Goal: Information Seeking & Learning: Compare options

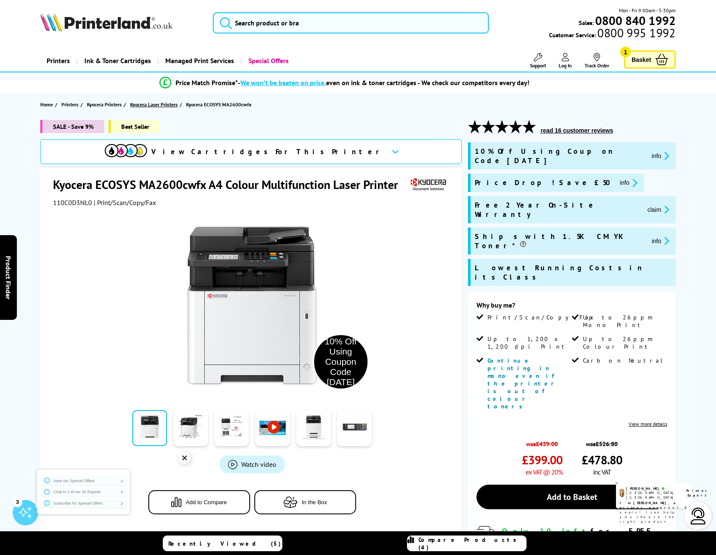
click at [156, 106] on span "Kyocera Laser Printers" at bounding box center [153, 104] width 47 height 9
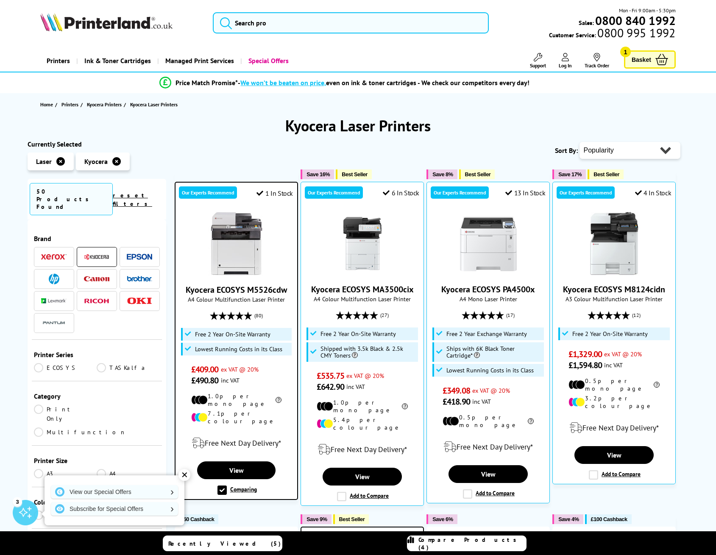
click at [648, 145] on select "Popularity Rating Price - Low to High Price - High to Low Running Costs - Low t…" at bounding box center [629, 150] width 101 height 17
select select "Price Descending"
click at [579, 142] on select "Popularity Rating Price - Low to High Price - High to Low Running Costs - Low t…" at bounding box center [629, 150] width 101 height 17
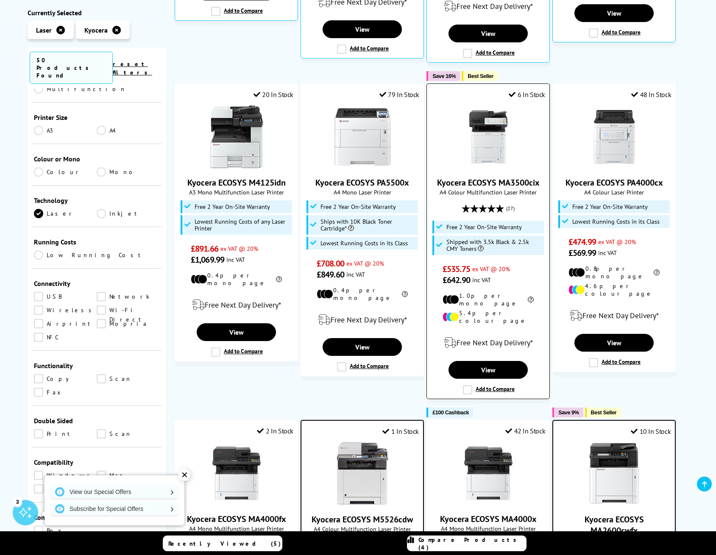
scroll to position [466, 0]
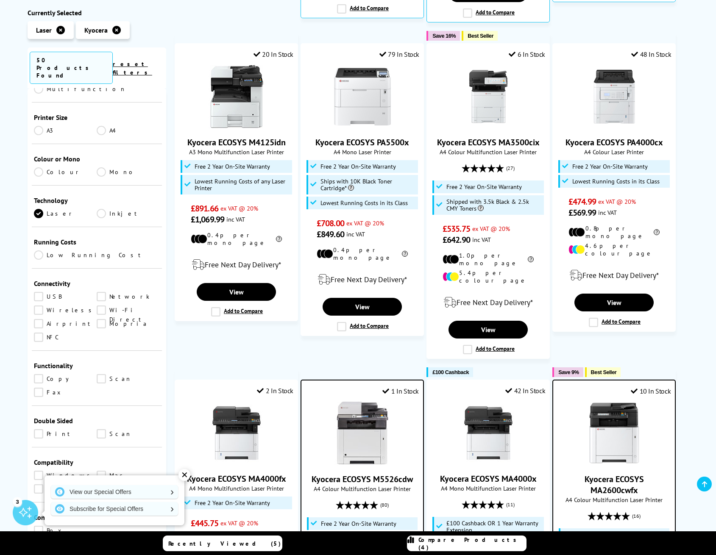
click at [111, 292] on link "Network" at bounding box center [128, 296] width 63 height 9
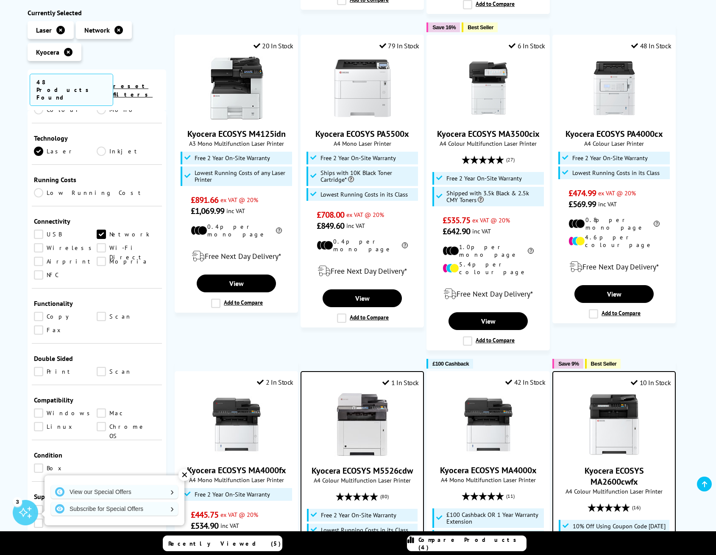
scroll to position [297, 0]
click at [54, 311] on link "Copy" at bounding box center [65, 315] width 63 height 9
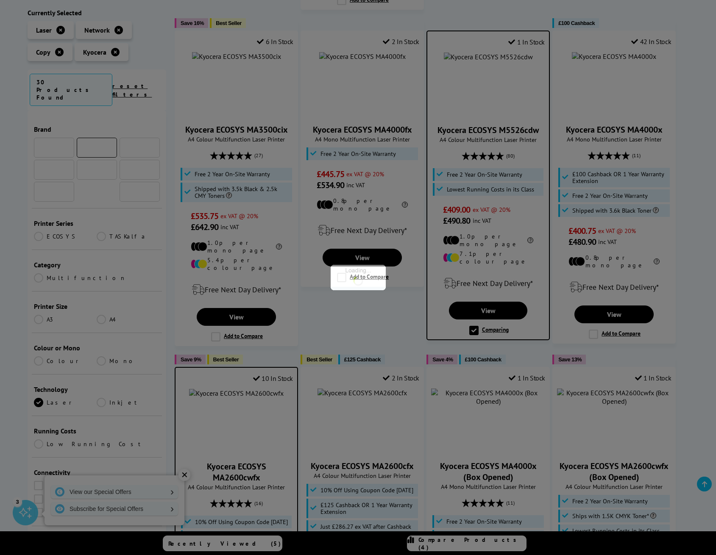
scroll to position [297, 0]
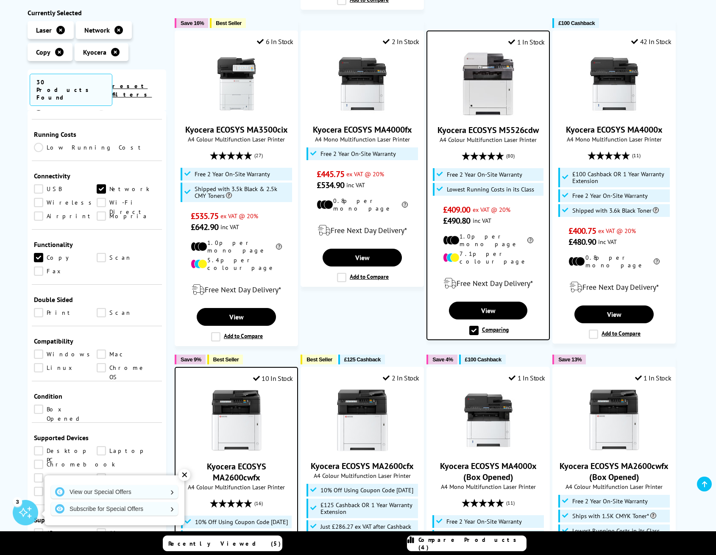
click at [111, 308] on link "Scan" at bounding box center [128, 312] width 63 height 9
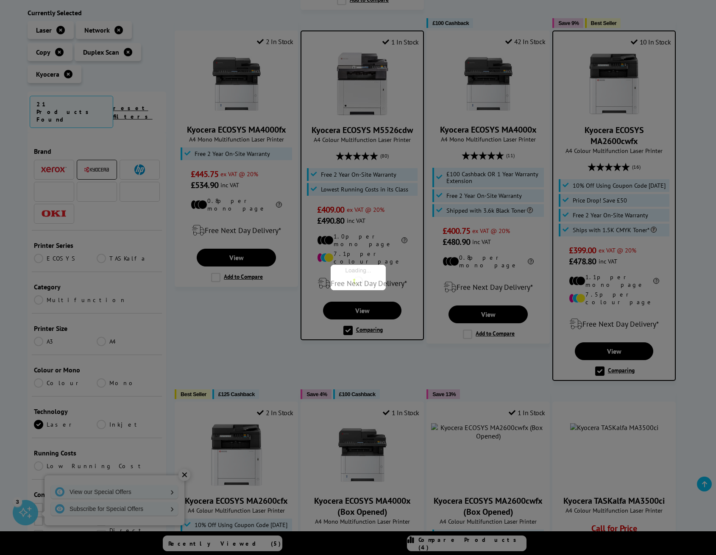
scroll to position [297, 0]
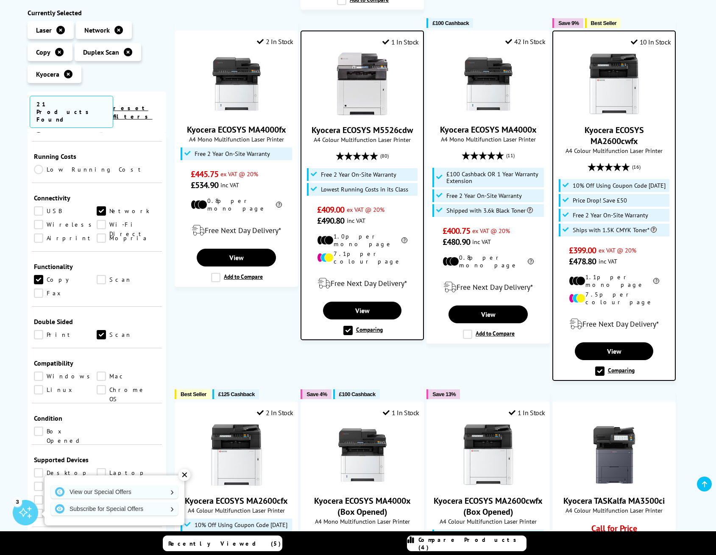
click at [106, 330] on link "Scan" at bounding box center [128, 334] width 63 height 9
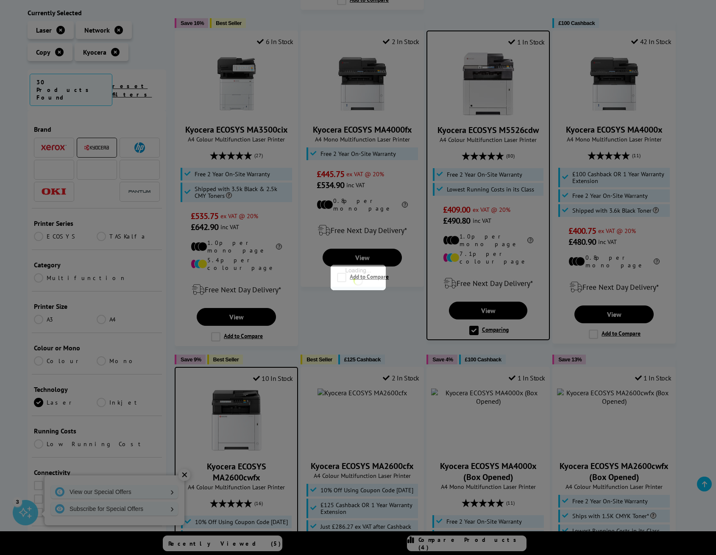
scroll to position [297, 0]
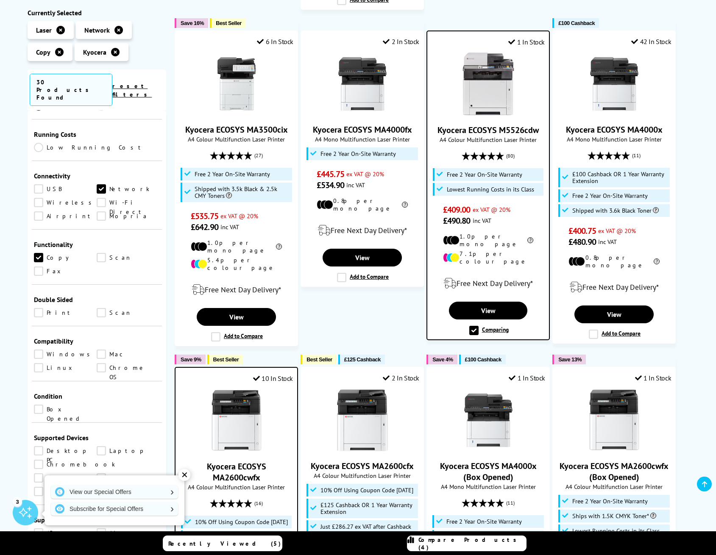
click at [108, 308] on link "Scan" at bounding box center [128, 312] width 63 height 9
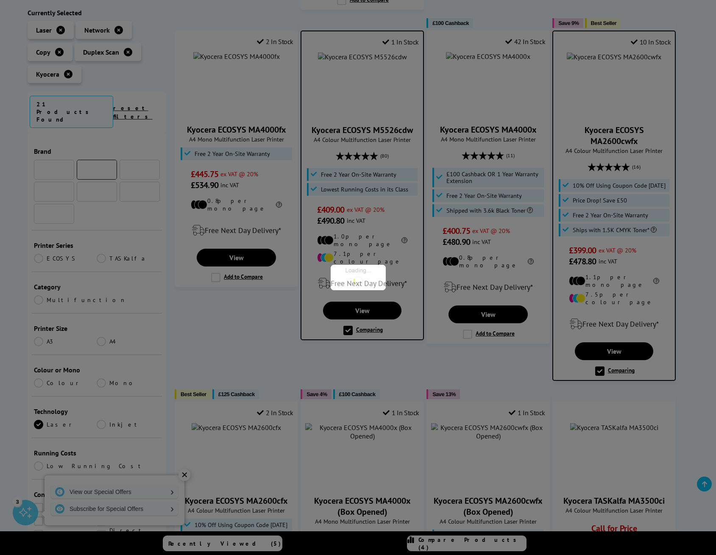
scroll to position [297, 0]
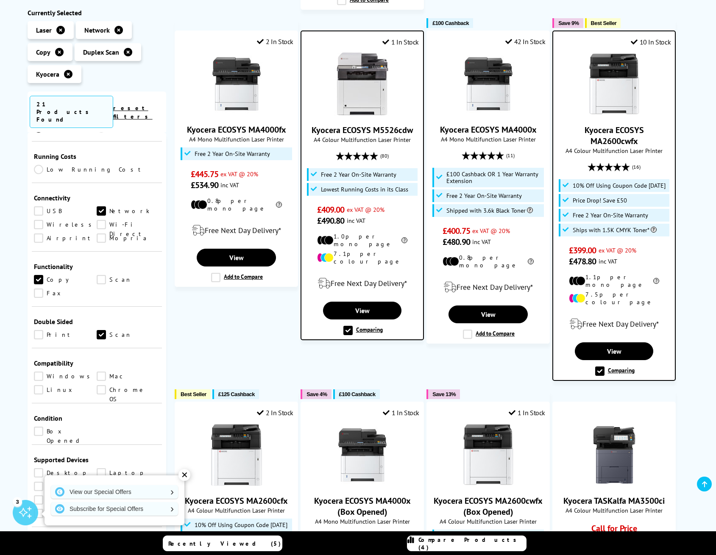
click at [56, 330] on link "Print" at bounding box center [65, 334] width 63 height 9
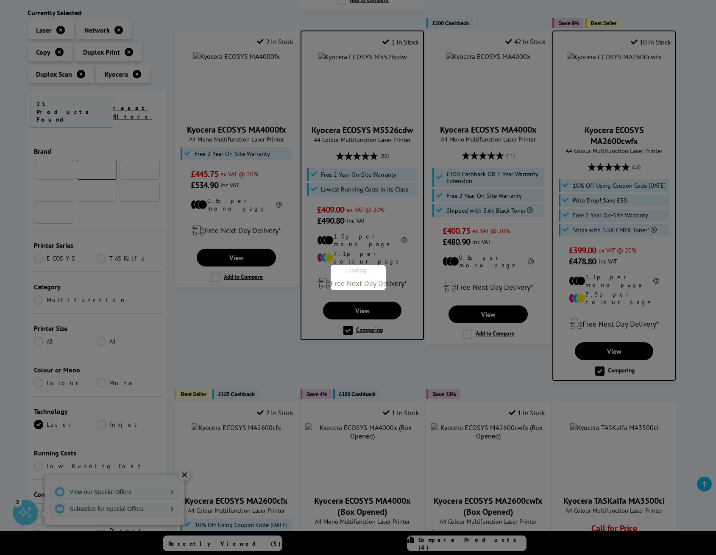
scroll to position [297, 0]
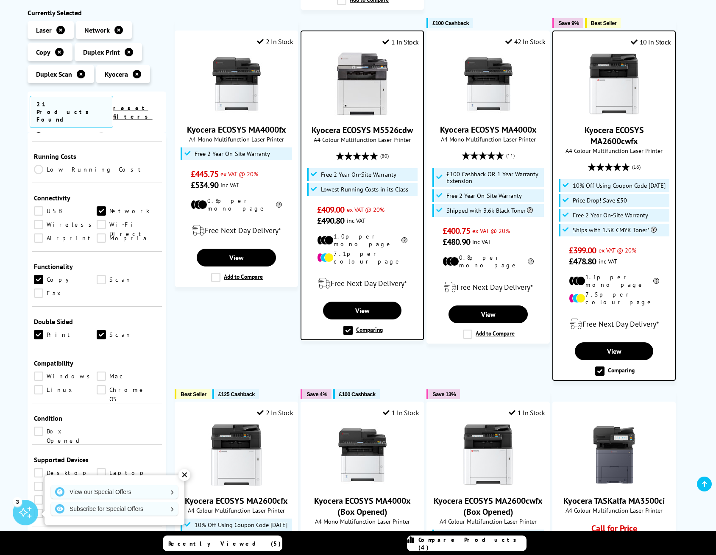
click at [104, 275] on link "Scan" at bounding box center [128, 279] width 63 height 9
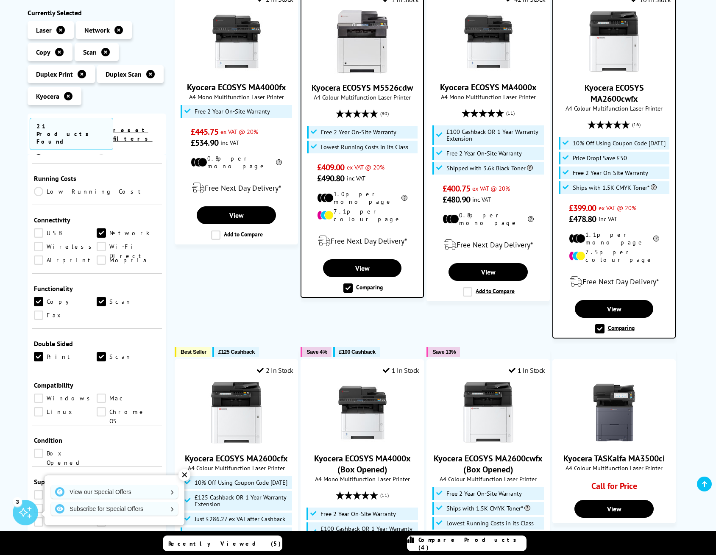
scroll to position [424, 0]
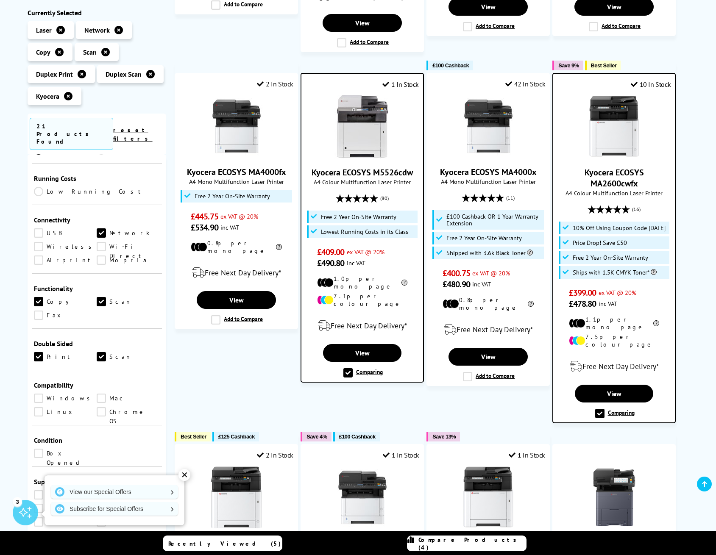
click at [51, 311] on link "Fax" at bounding box center [65, 315] width 63 height 9
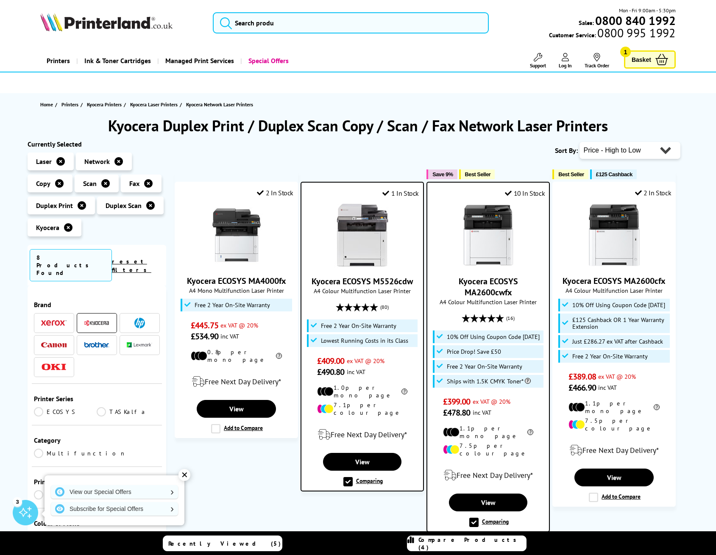
scroll to position [127, 0]
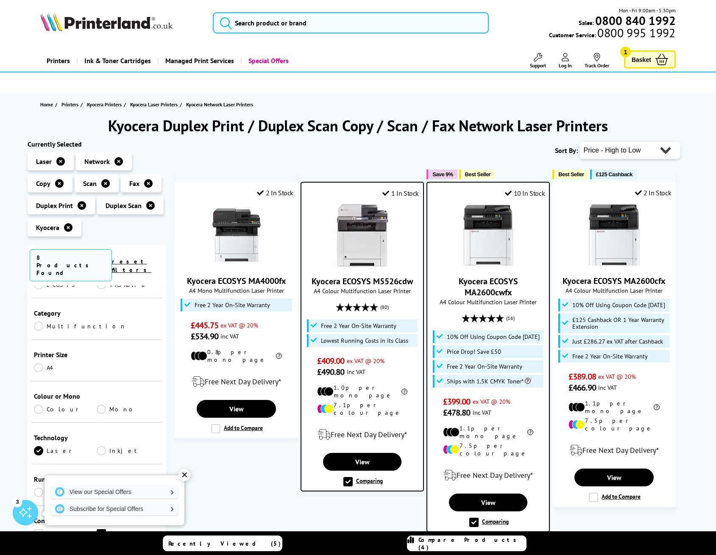
click at [37, 405] on link "Colour" at bounding box center [65, 409] width 63 height 9
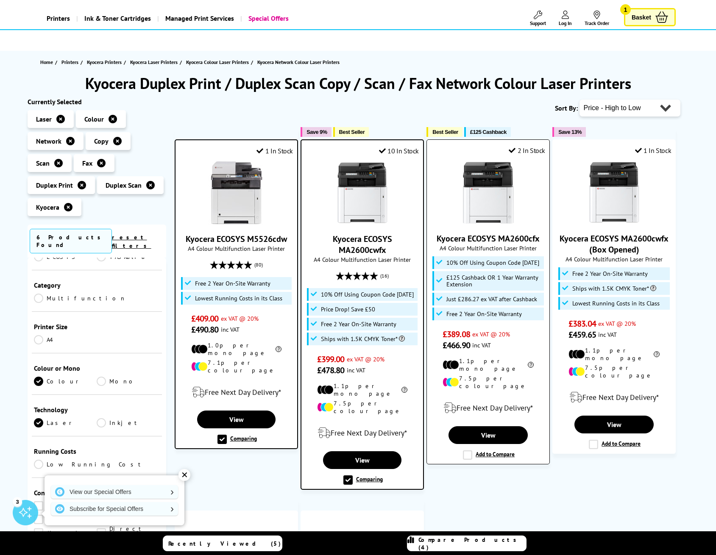
click at [480, 450] on label "Add to Compare" at bounding box center [489, 454] width 52 height 9
click at [0, 0] on input "Add to Compare" at bounding box center [0, 0] width 0 height 0
click at [450, 542] on span "Compare Products (4)" at bounding box center [472, 543] width 108 height 15
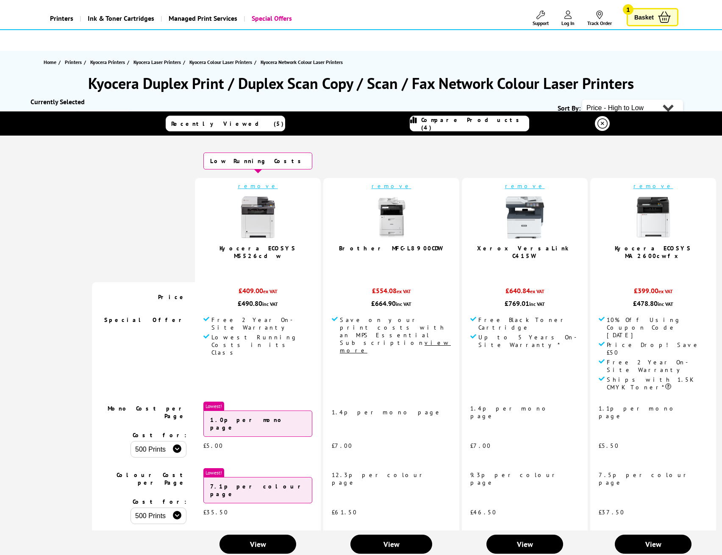
click at [462, 181] on td "remove Xerox VersaLink C415W" at bounding box center [525, 230] width 126 height 104
click at [505, 189] on link "remove" at bounding box center [525, 186] width 40 height 8
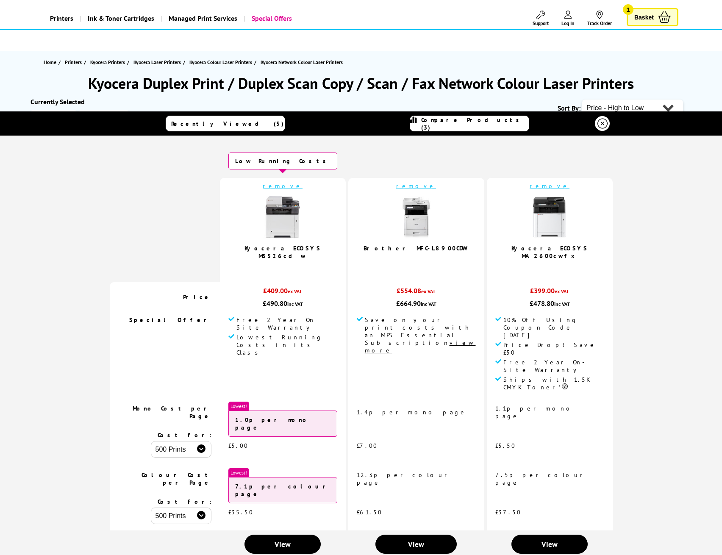
click at [667, 93] on div "Kyocera Duplex Print / Duplex Scan Copy / Scan / Fax Network Colour Laser Print…" at bounding box center [361, 423] width 678 height 701
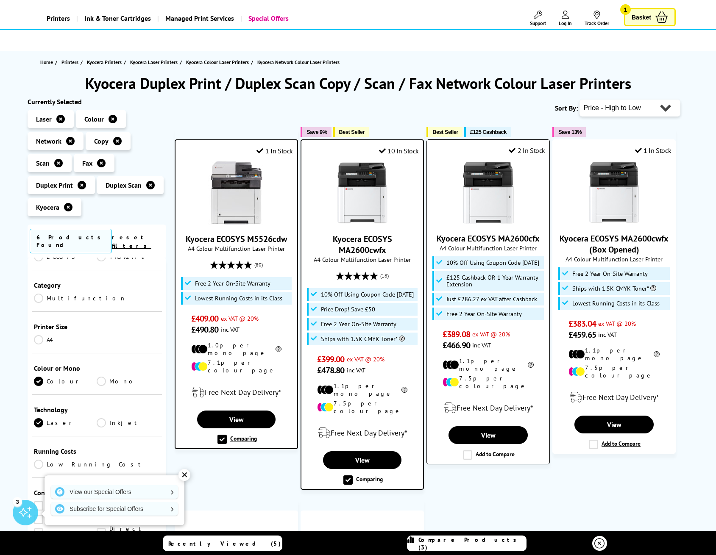
click at [501, 450] on label "Add to Compare" at bounding box center [489, 454] width 52 height 9
click at [0, 0] on input "Add to Compare" at bounding box center [0, 0] width 0 height 0
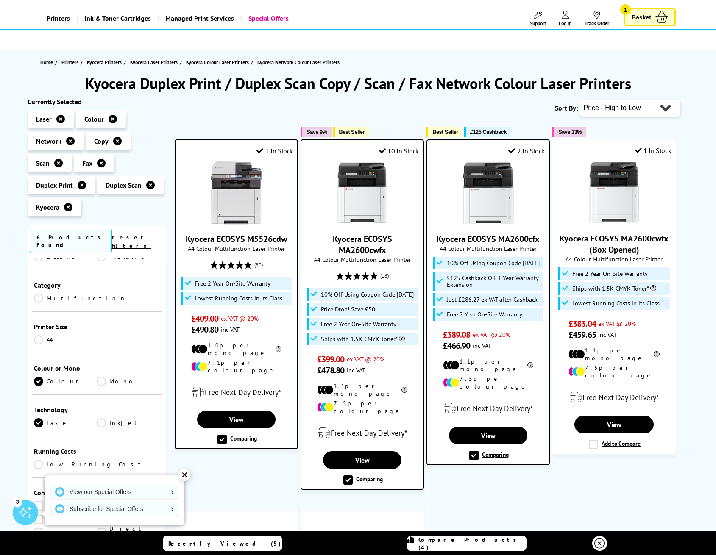
click at [460, 541] on span "Compare Products (4)" at bounding box center [472, 543] width 108 height 15
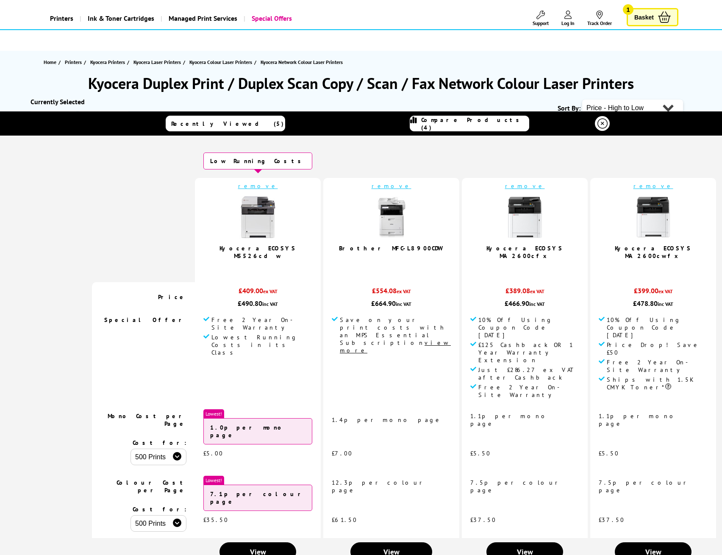
click at [615, 250] on link "Kyocera ECOSYS MA2600cwfx" at bounding box center [653, 252] width 77 height 15
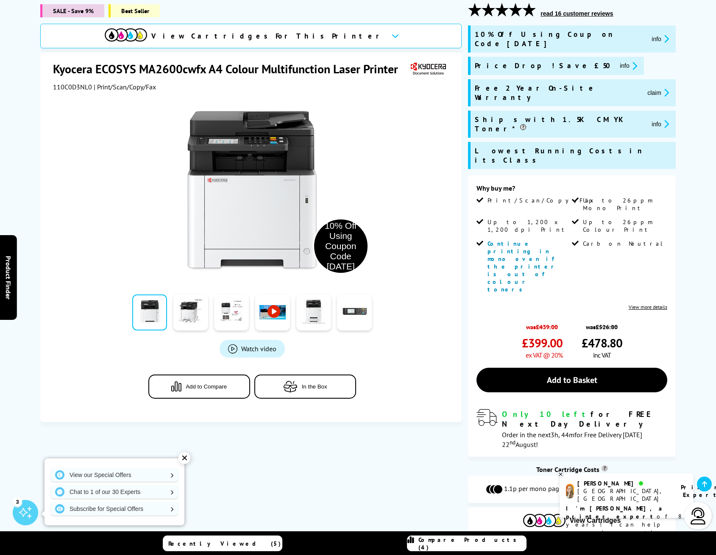
scroll to position [127, 0]
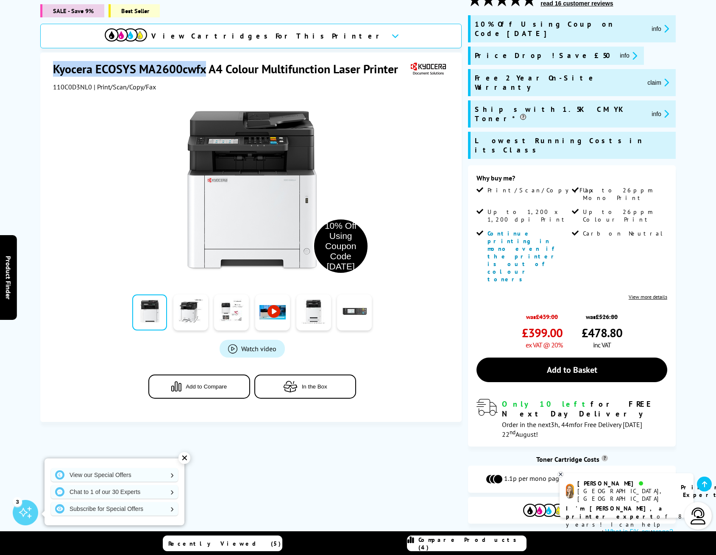
drag, startPoint x: 205, startPoint y: 70, endPoint x: 44, endPoint y: 64, distance: 160.3
click at [43, 64] on div "Kyocera ECOSYS MA2600cwfx A4 Colour Multifunction Laser Printer 110C0D3NL0 | Pr…" at bounding box center [250, 238] width 421 height 370
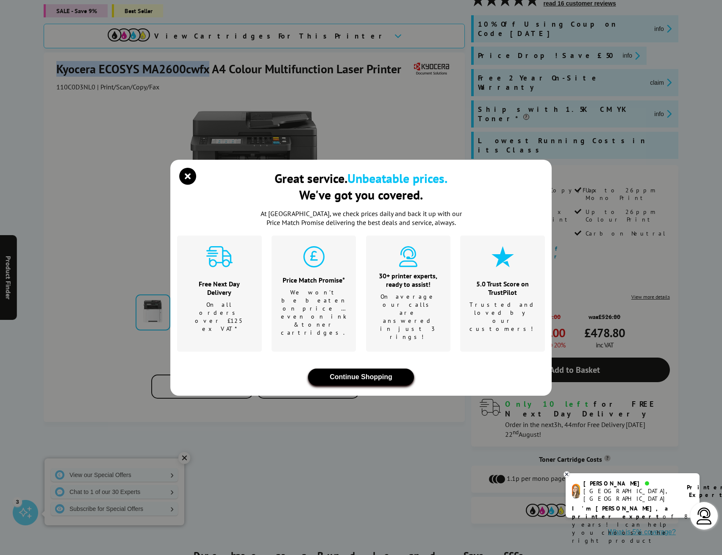
drag, startPoint x: 72, startPoint y: 69, endPoint x: 335, endPoint y: 355, distance: 389.0
click at [335, 369] on button "Continue Shopping" at bounding box center [361, 377] width 106 height 17
drag, startPoint x: 158, startPoint y: 64, endPoint x: 364, endPoint y: 360, distance: 361.0
click at [364, 369] on button "Continue Shopping" at bounding box center [361, 377] width 106 height 17
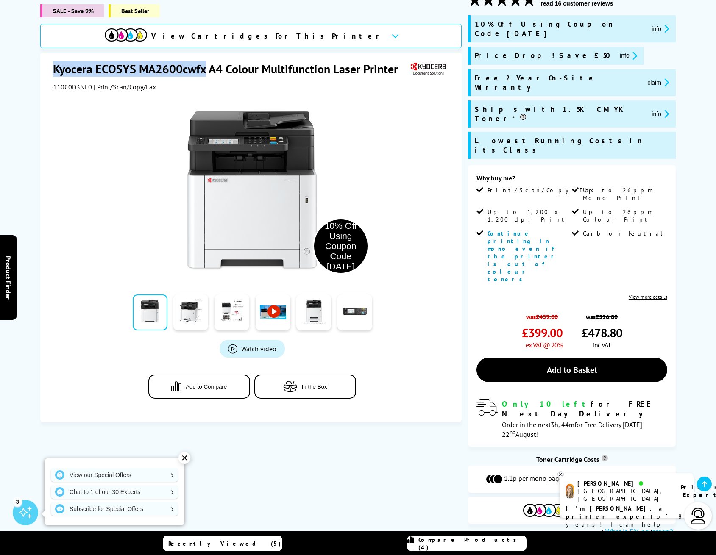
copy h1 "Kyocera ECOSYS MA2600cwfx"
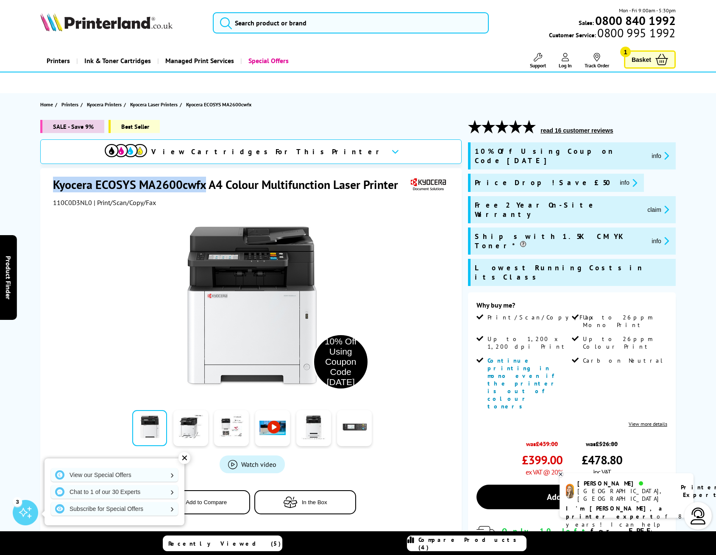
scroll to position [212, 0]
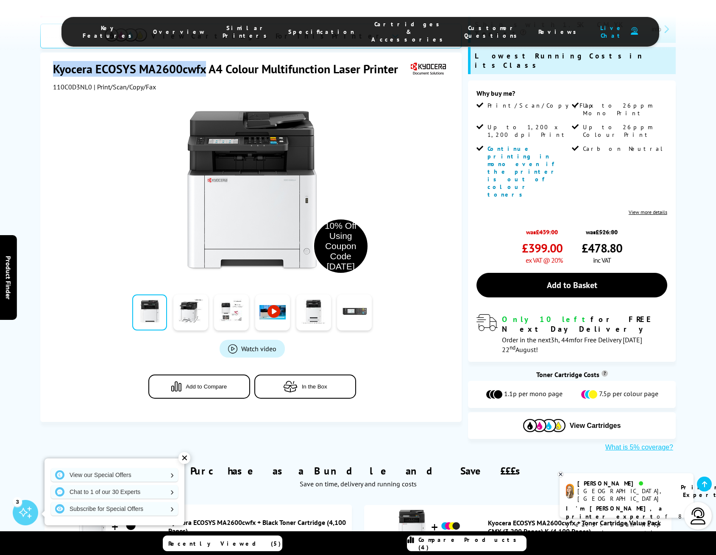
click at [278, 295] on link at bounding box center [272, 313] width 35 height 36
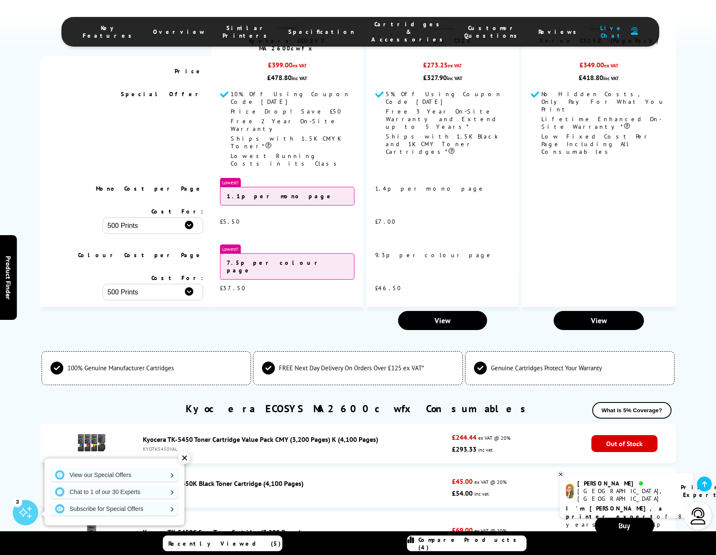
scroll to position [2458, 0]
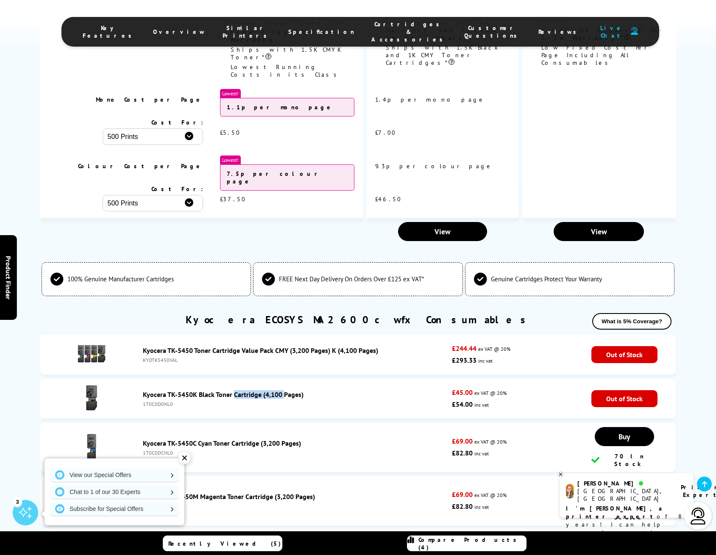
drag, startPoint x: 155, startPoint y: 253, endPoint x: 199, endPoint y: 254, distance: 44.1
click at [199, 390] on div "Kyocera TK-5450K Black Toner Cartridge (4,100 Pages) 1T0C0D0NL0" at bounding box center [295, 398] width 313 height 17
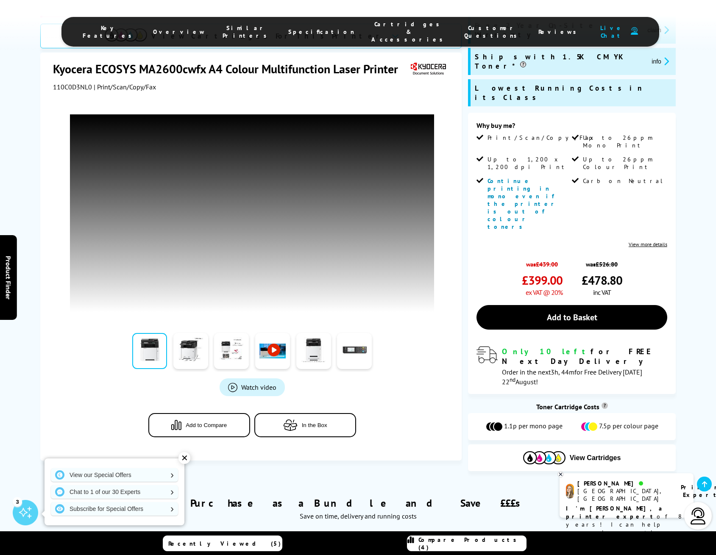
scroll to position [42, 0]
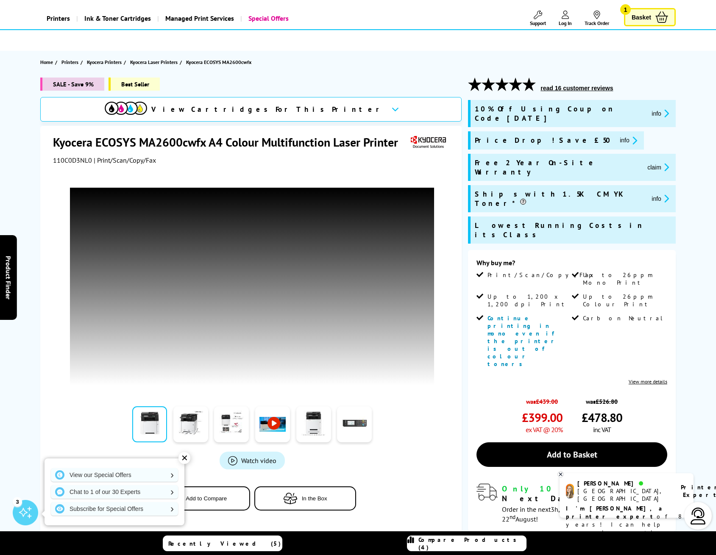
click at [428, 434] on div "10% Off Using Coupon Code [DATE] Watch video Add to Compare" at bounding box center [252, 345] width 398 height 363
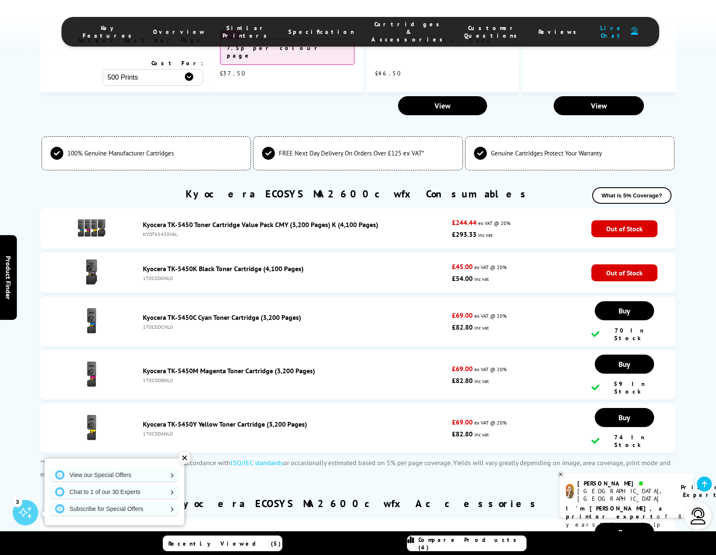
scroll to position [2500, 0]
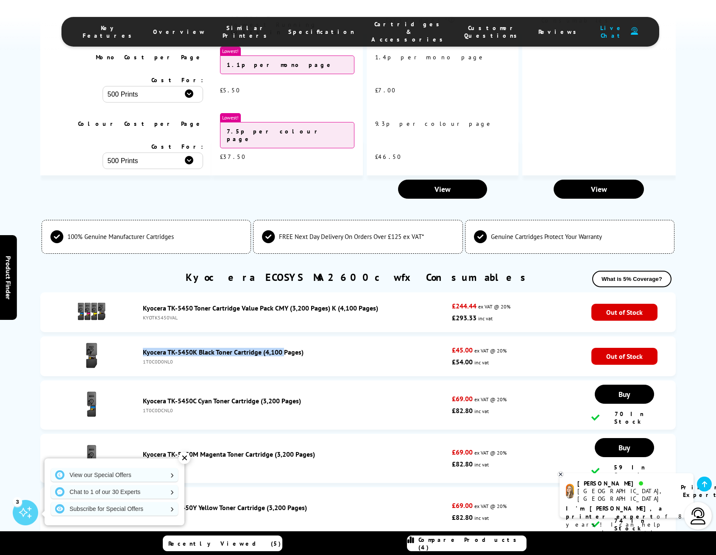
drag, startPoint x: 133, startPoint y: 209, endPoint x: 198, endPoint y: 212, distance: 64.5
click at [198, 336] on li "Kyocera TK-5450K Black Toner Cartridge (4,100 Pages) 1T0C0D0NL0 £45.00 ex VAT @…" at bounding box center [357, 356] width 635 height 40
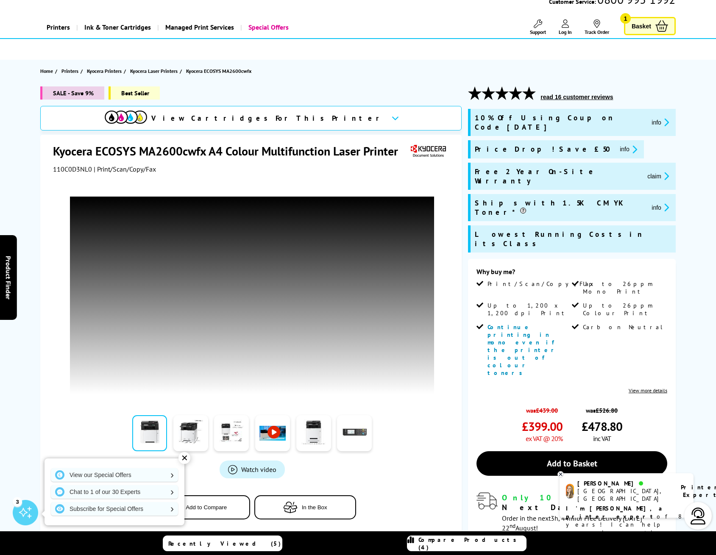
scroll to position [0, 0]
